Goal: Use online tool/utility

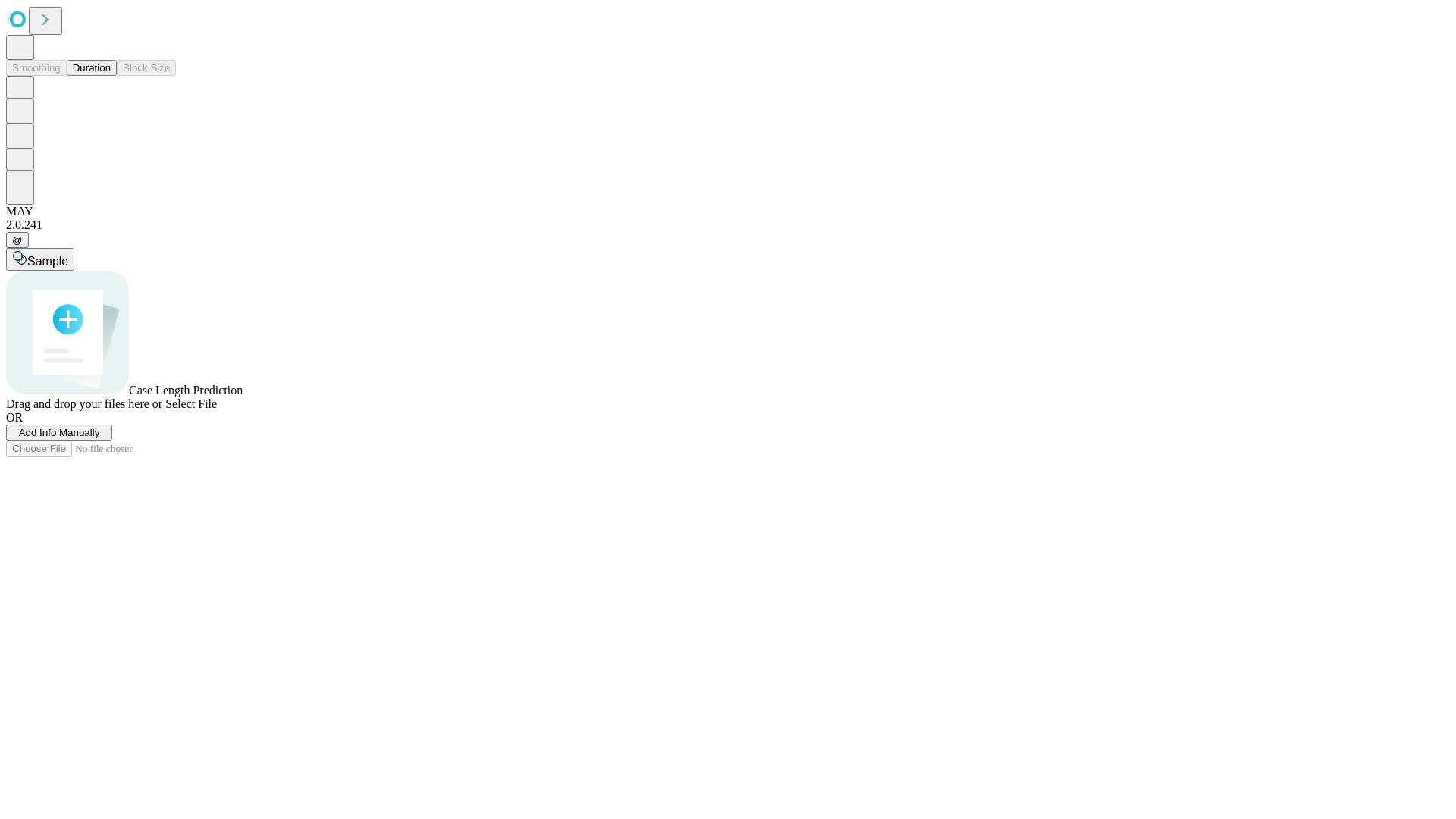
click at [110, 76] on button "Duration" at bounding box center [91, 67] width 50 height 16
click at [217, 410] on span "Select File" at bounding box center [191, 404] width 52 height 13
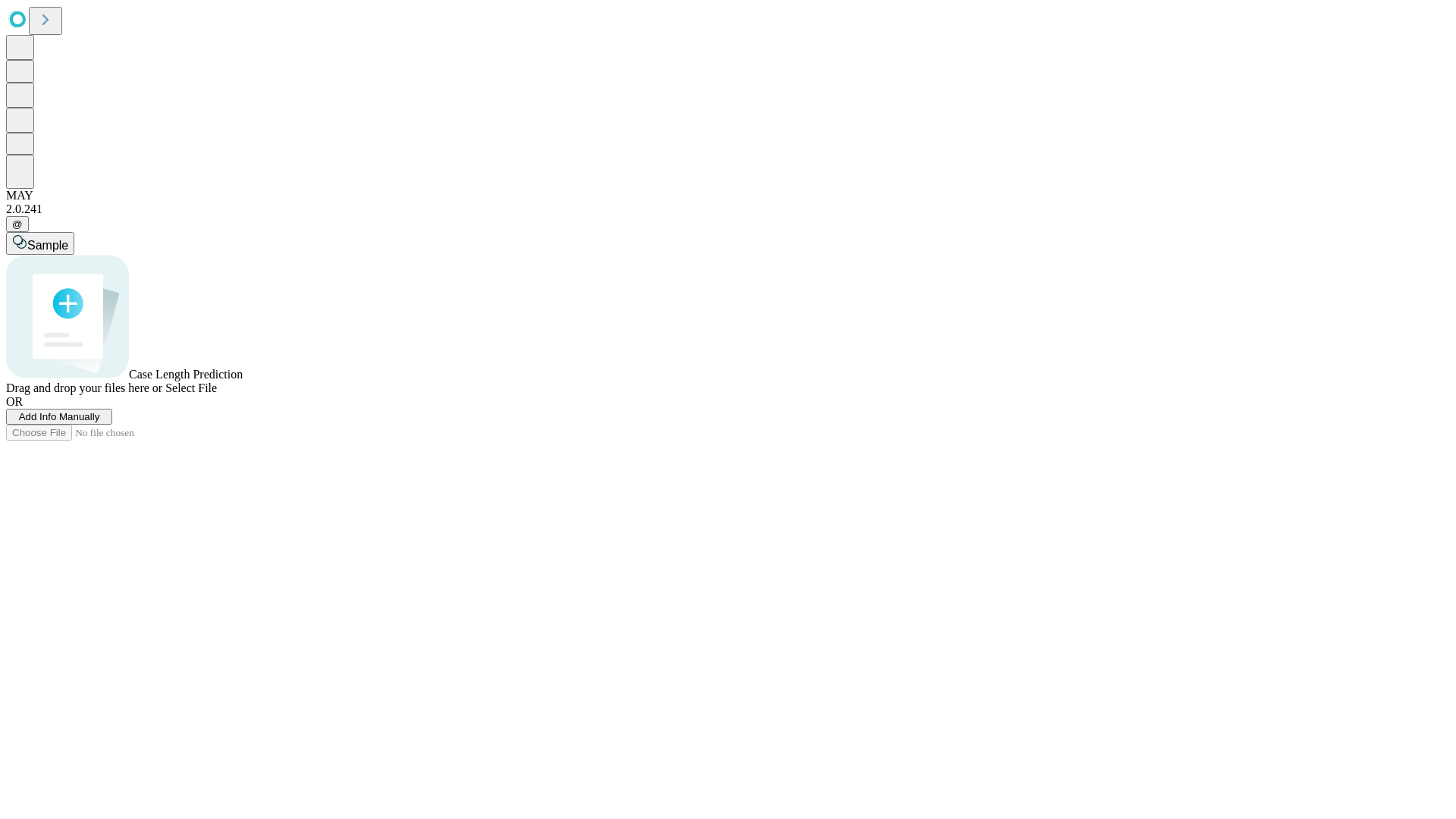
click at [217, 394] on span "Select File" at bounding box center [191, 388] width 52 height 13
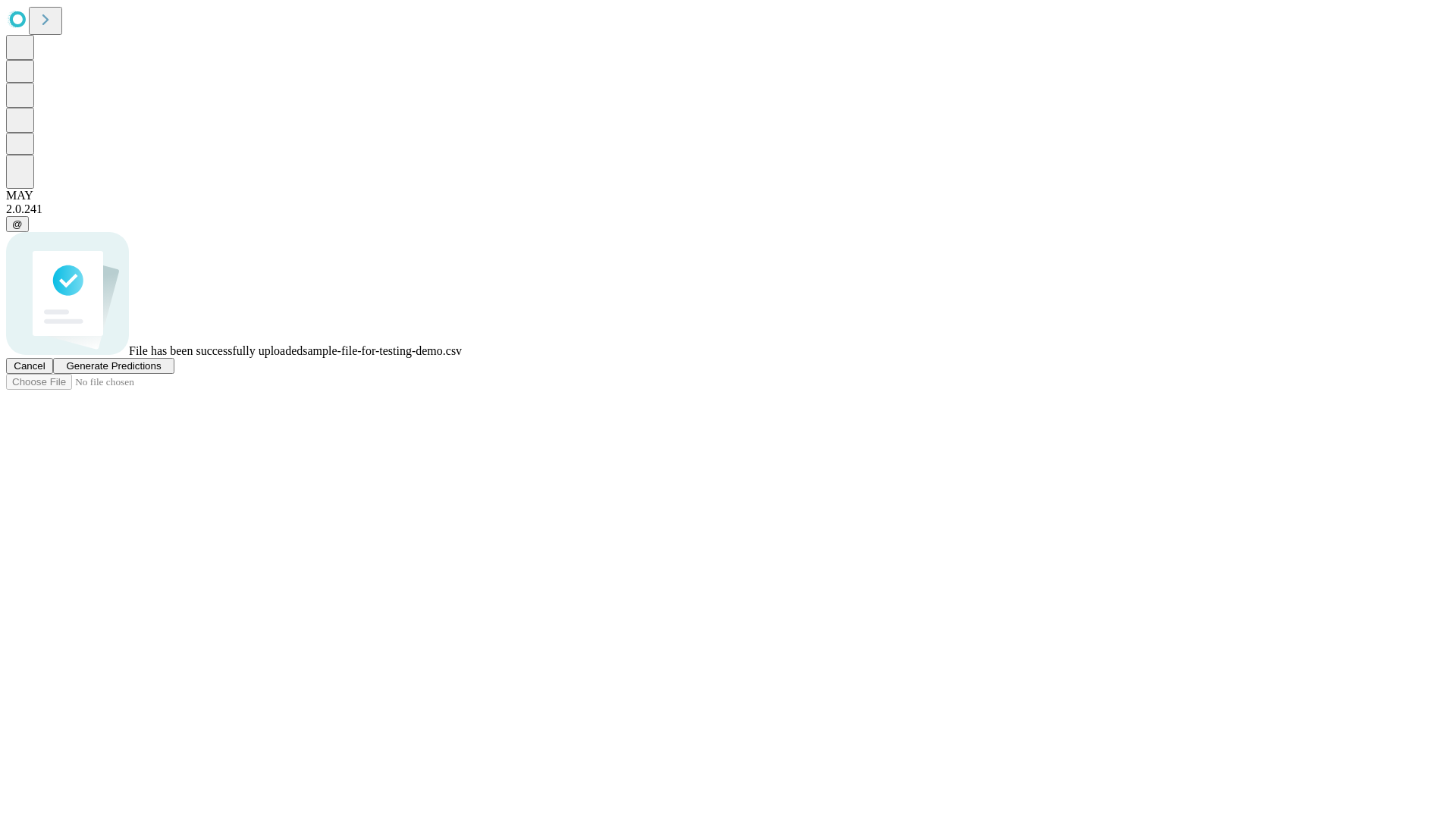
click at [160, 372] on span "Generate Predictions" at bounding box center [113, 366] width 95 height 11
